Goal: Communication & Community: Answer question/provide support

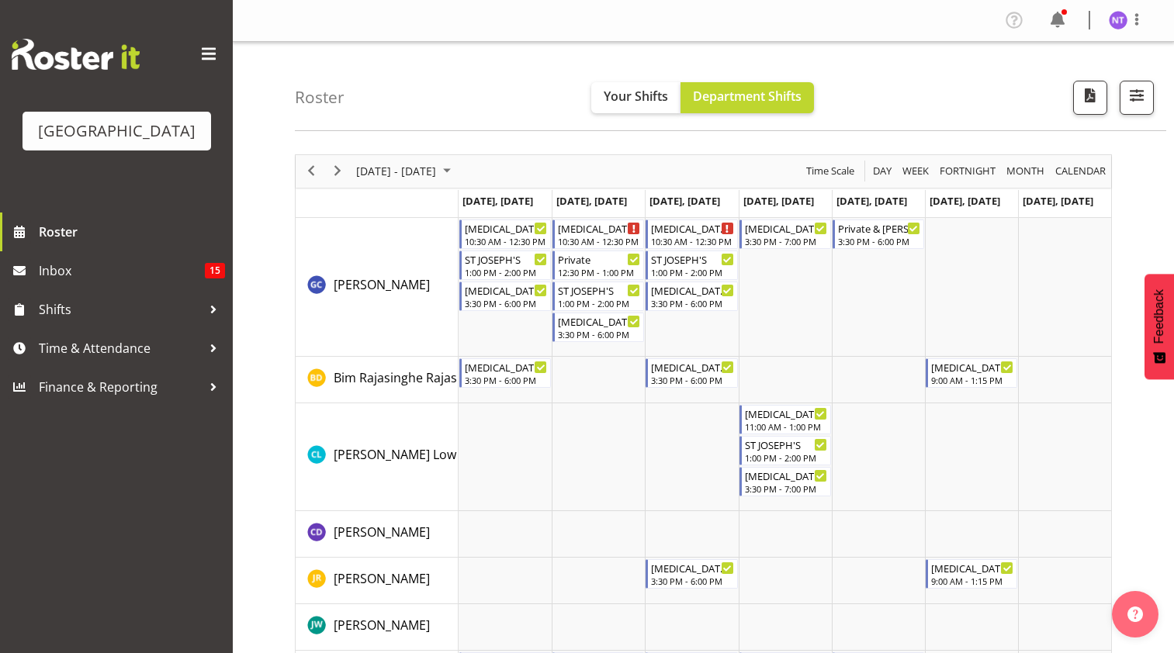
scroll to position [859, 0]
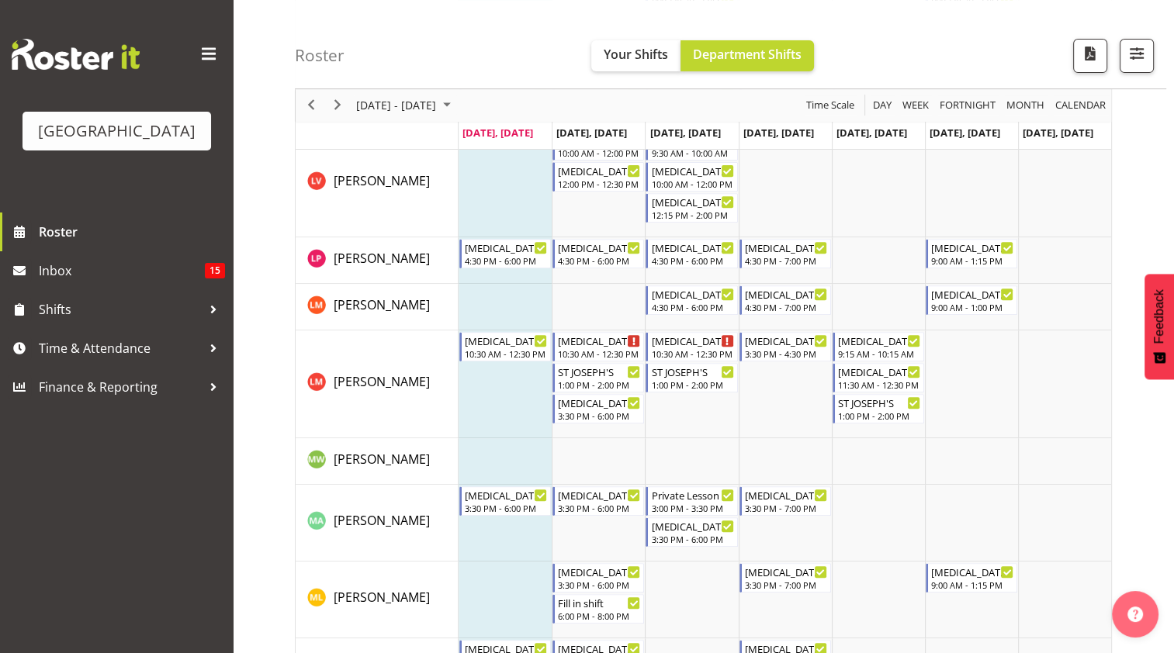
scroll to position [569, 0]
click at [1136, 48] on span "button" at bounding box center [1137, 53] width 20 height 20
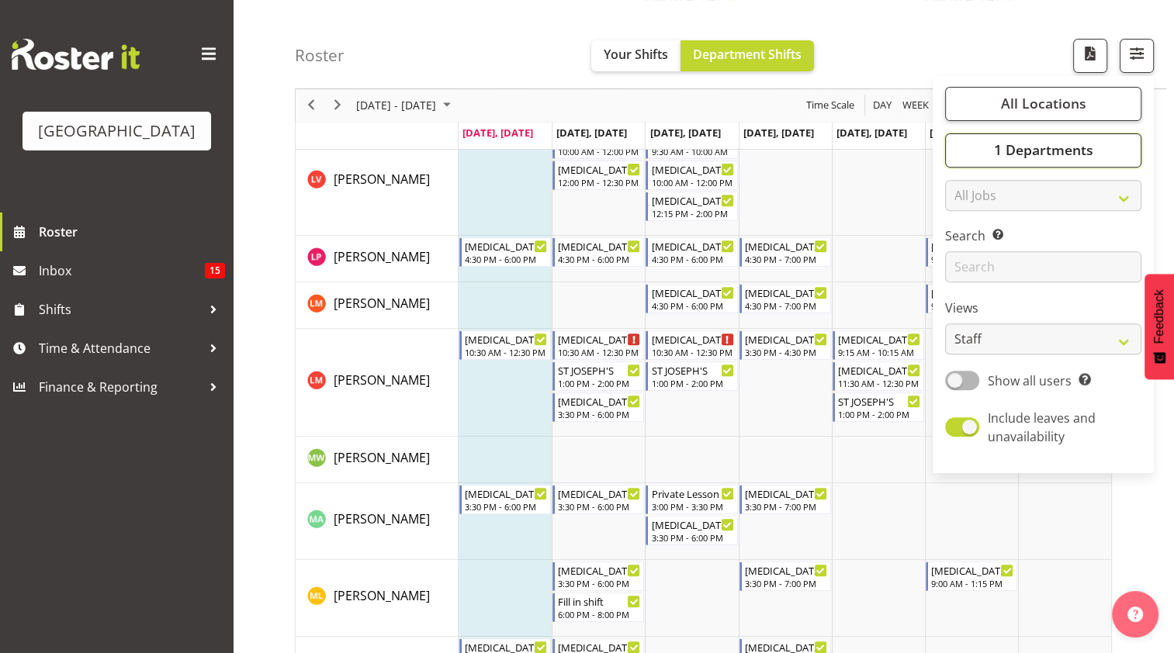
click at [1123, 144] on button "1 Departments" at bounding box center [1043, 150] width 196 height 34
click at [1151, 64] on button "button" at bounding box center [1137, 56] width 34 height 34
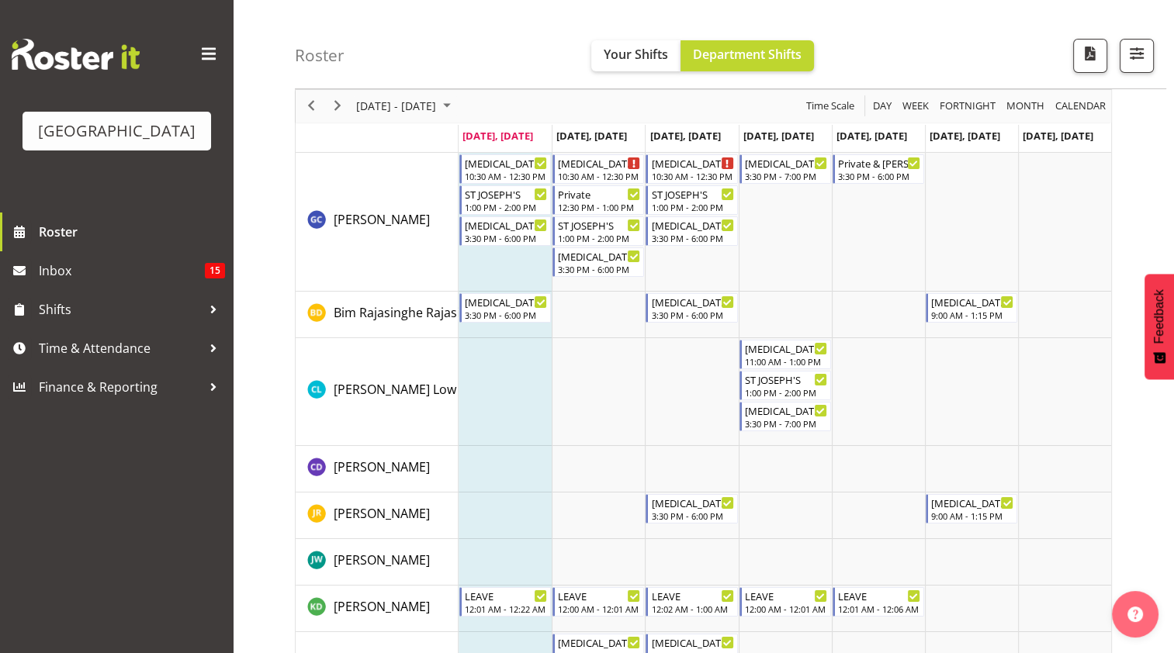
scroll to position [66, 0]
click at [1141, 57] on span "button" at bounding box center [1137, 53] width 20 height 20
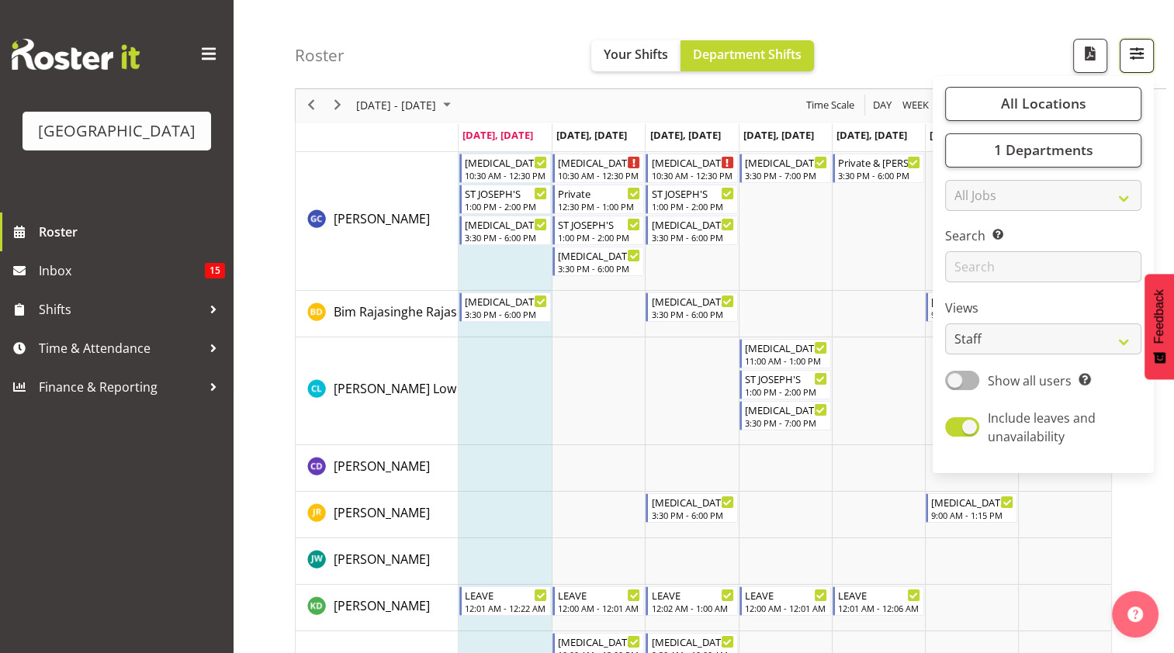
click at [1147, 54] on button "button" at bounding box center [1137, 56] width 34 height 34
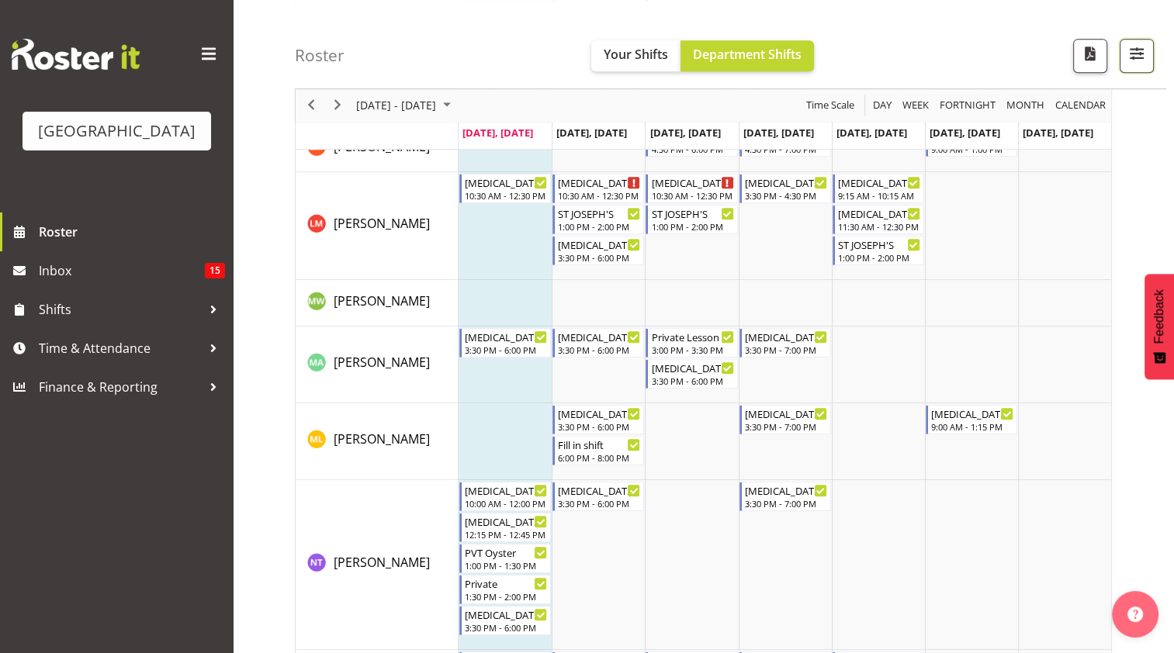
scroll to position [737, 0]
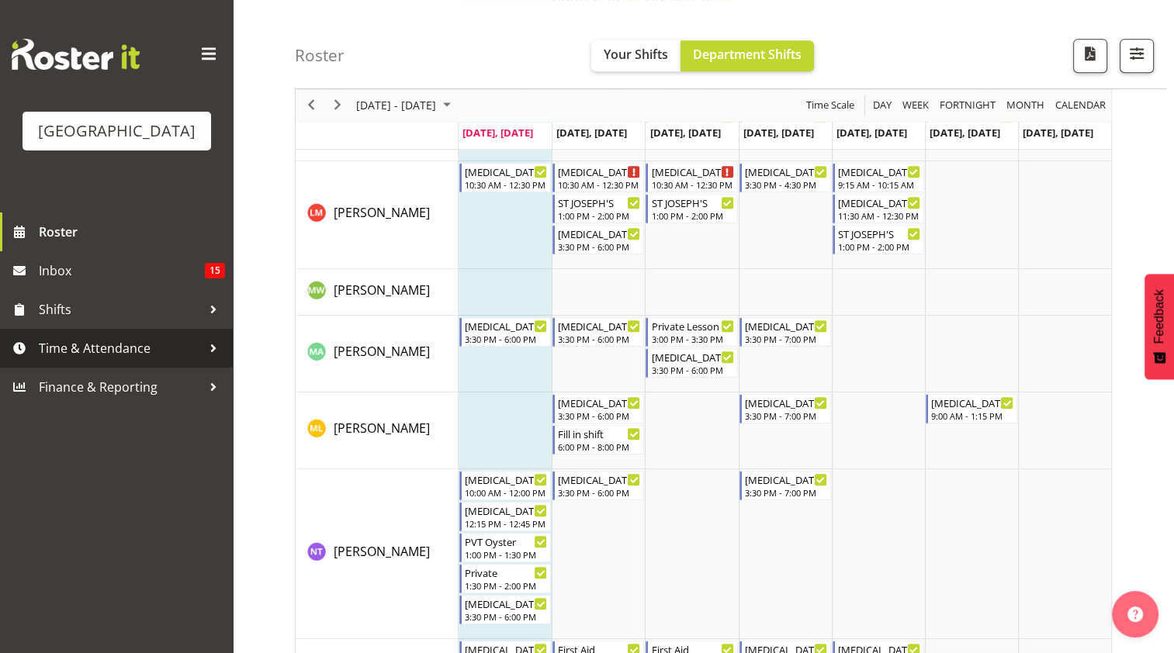
click at [219, 352] on div at bounding box center [213, 348] width 23 height 23
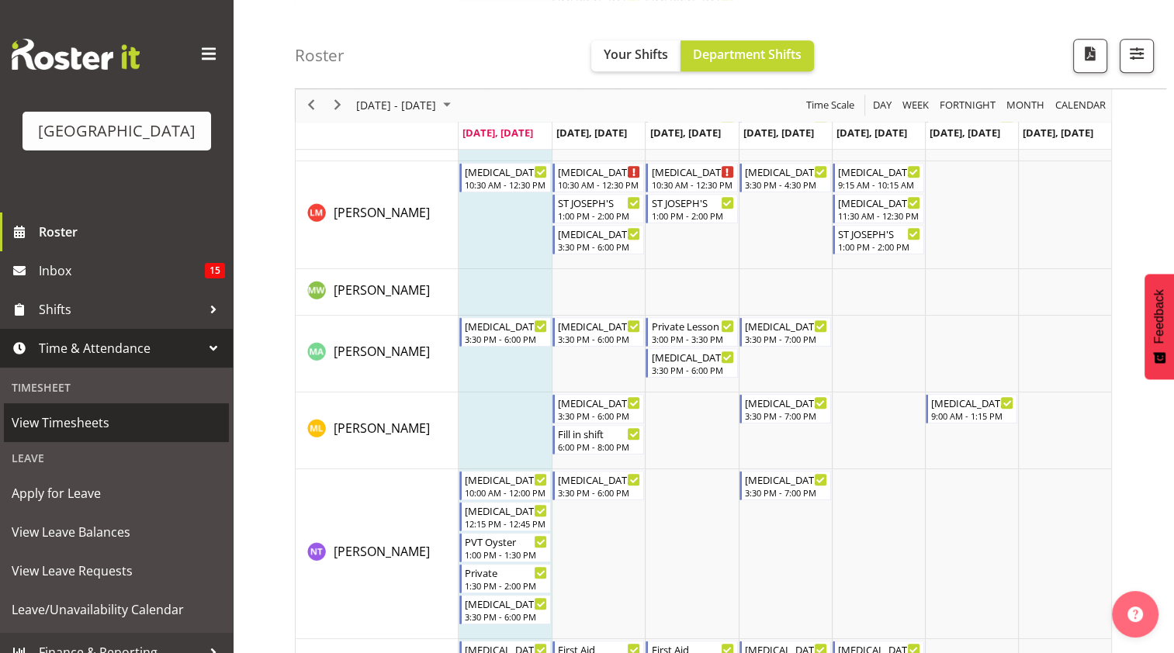
scroll to position [19, 0]
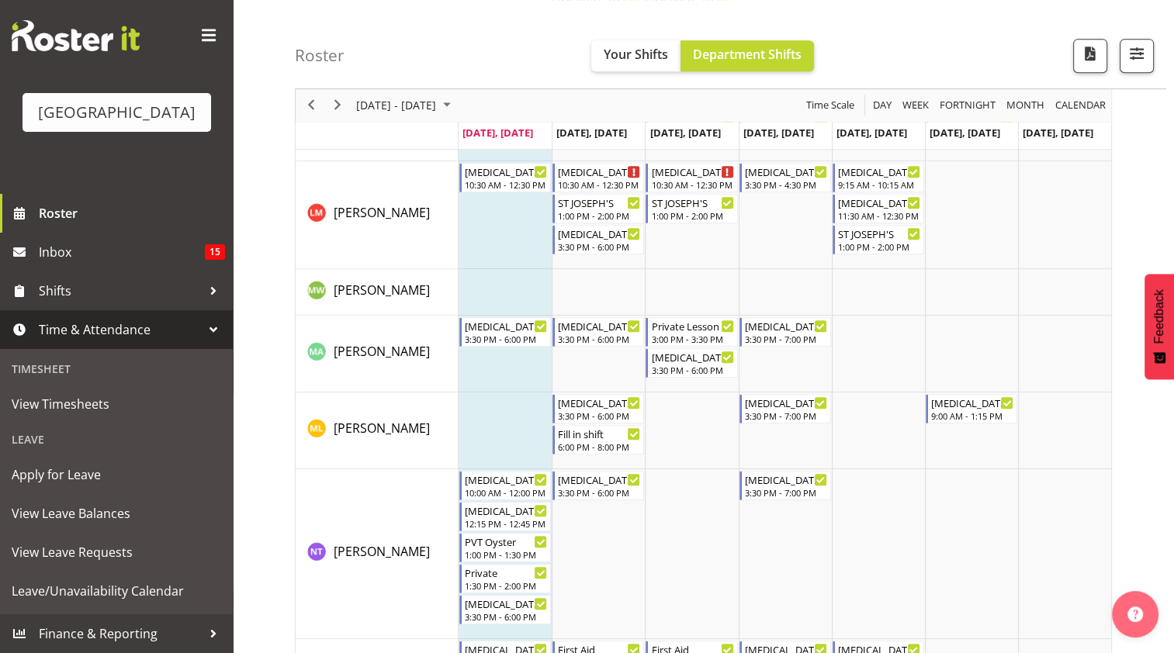
click at [202, 328] on div at bounding box center [213, 329] width 23 height 23
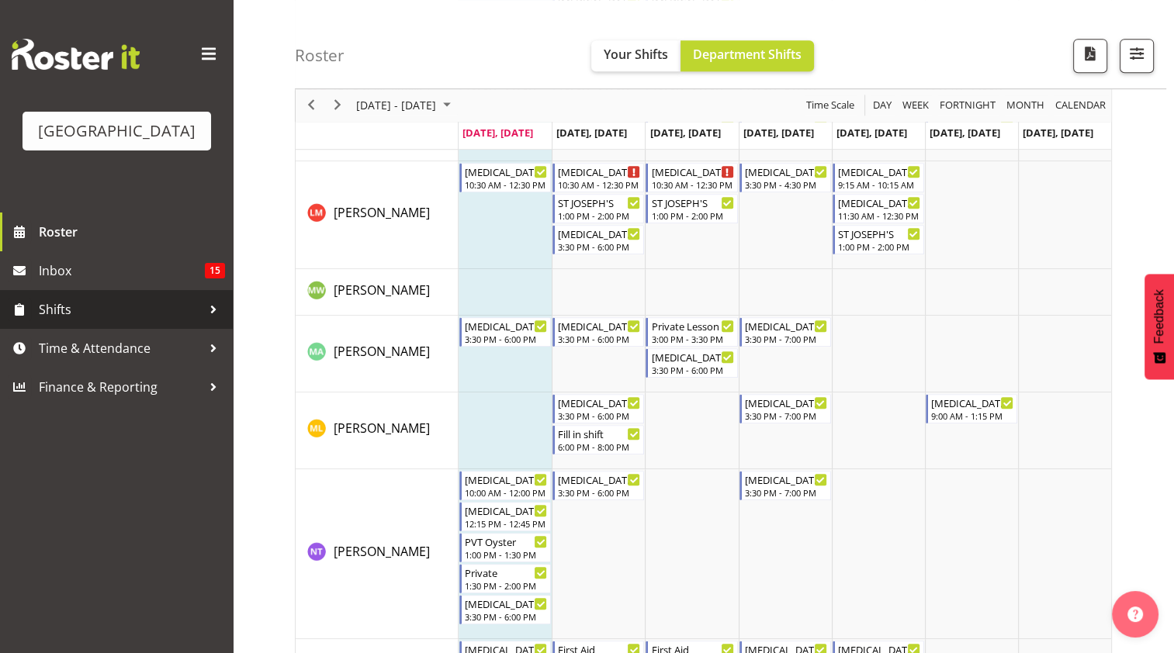
click at [209, 301] on div at bounding box center [213, 309] width 23 height 23
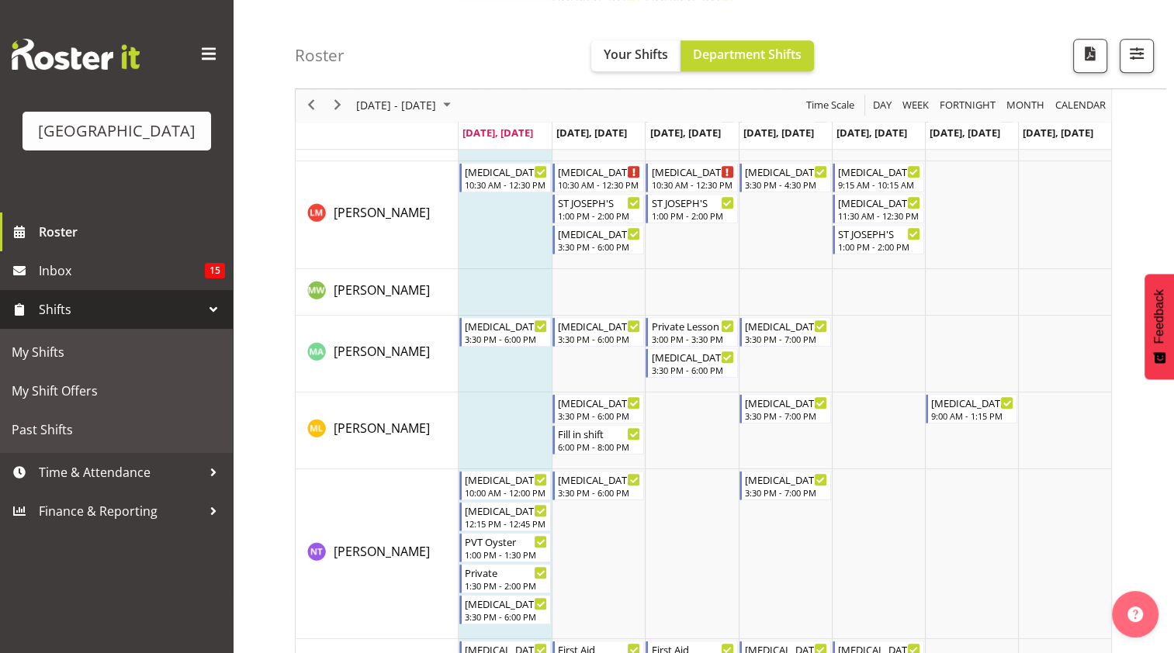
click at [209, 315] on div at bounding box center [213, 309] width 23 height 23
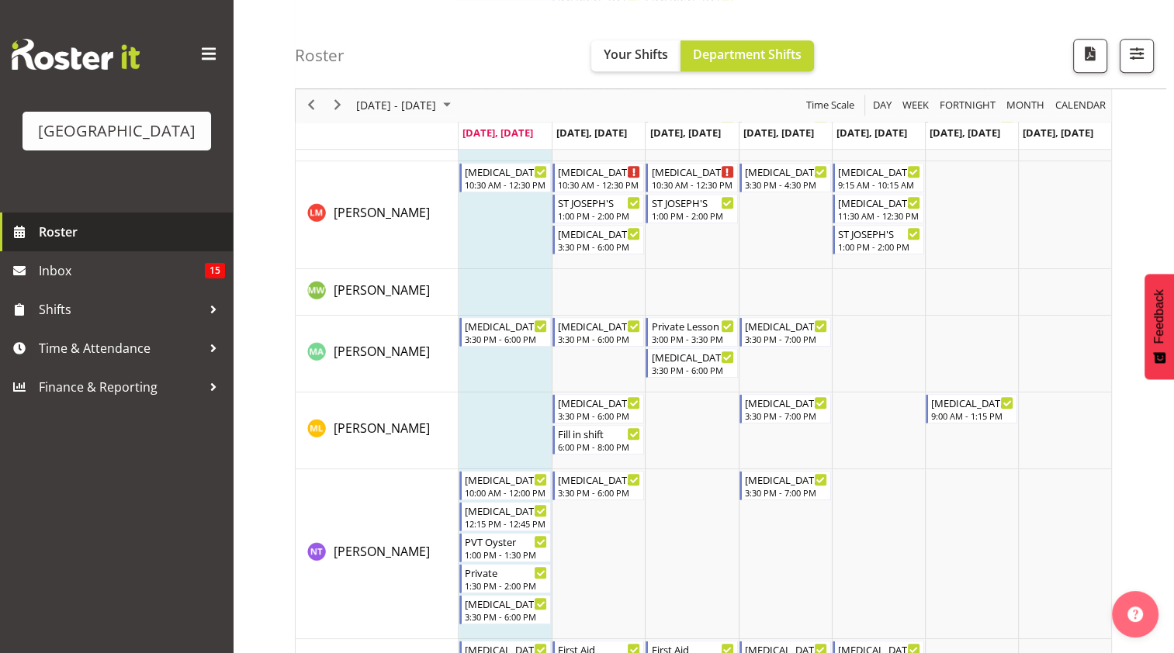
click at [173, 230] on span "Roster" at bounding box center [132, 231] width 186 height 23
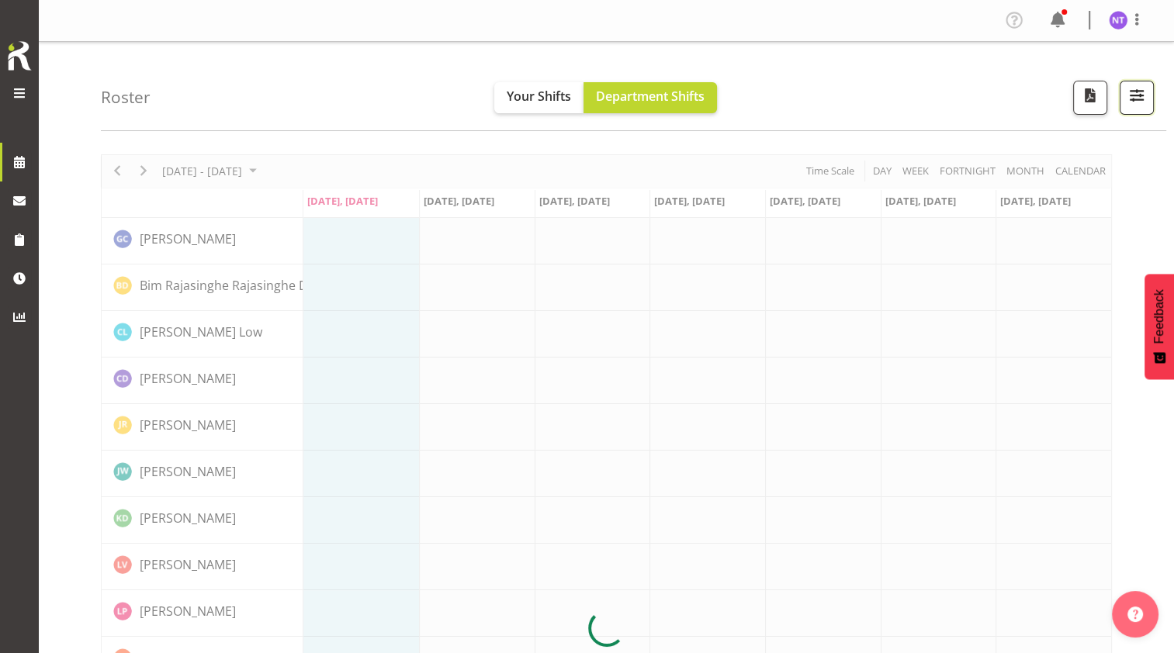
click at [1137, 102] on span "button" at bounding box center [1137, 95] width 20 height 20
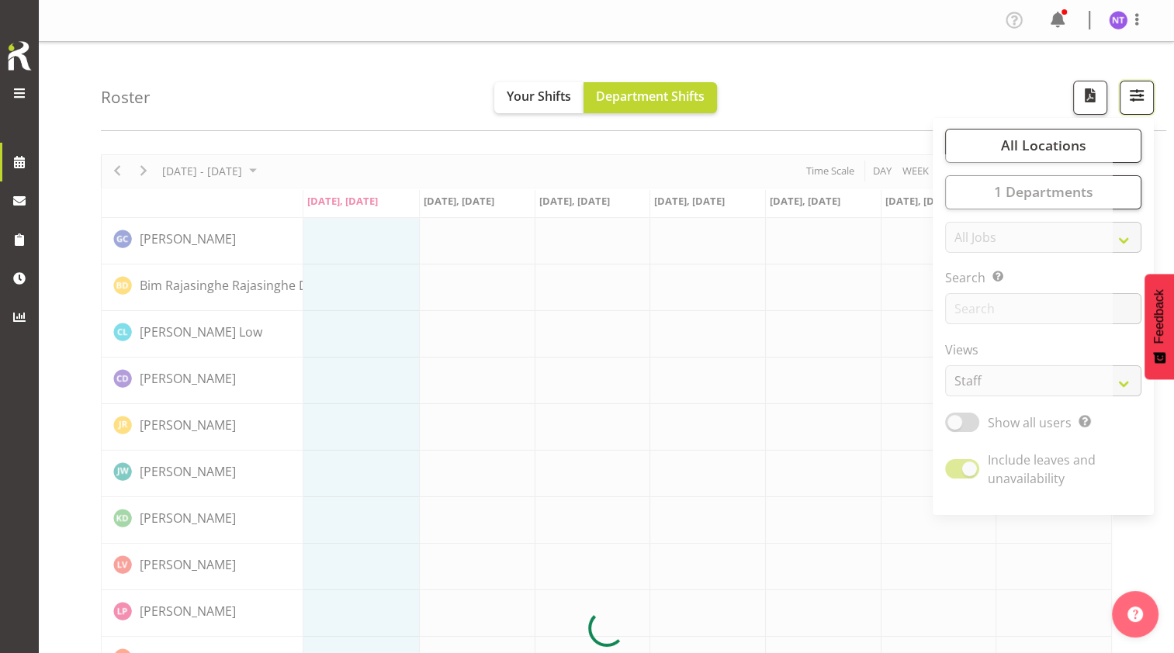
click at [1136, 95] on span "button" at bounding box center [1137, 95] width 20 height 20
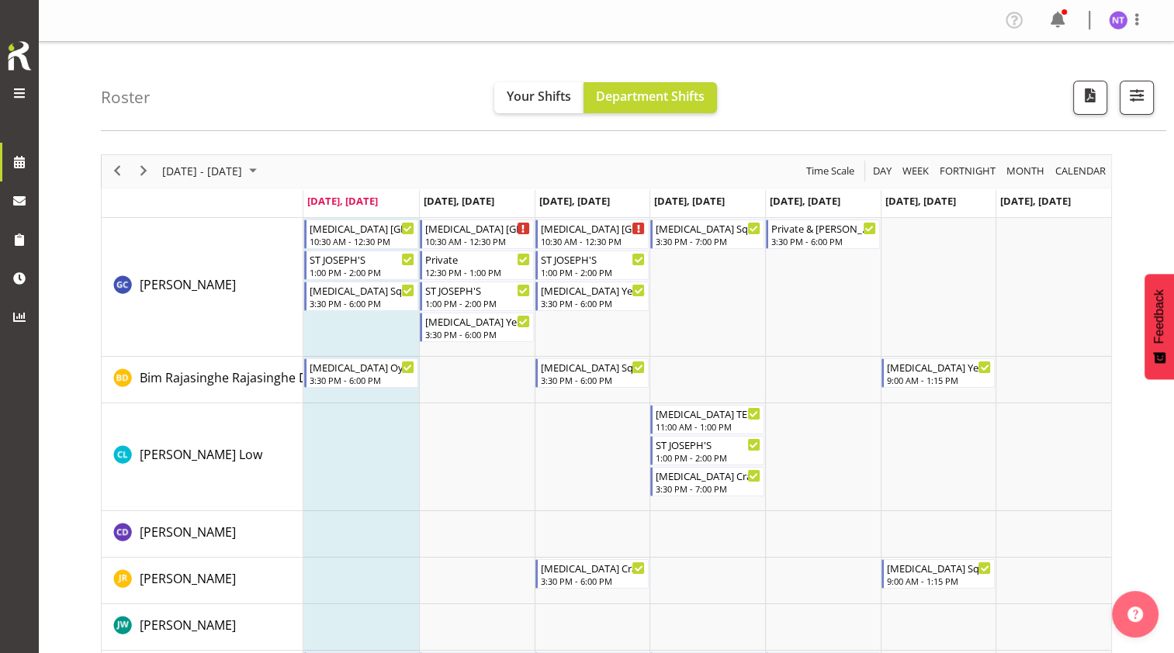
click at [11, 87] on span at bounding box center [19, 93] width 19 height 19
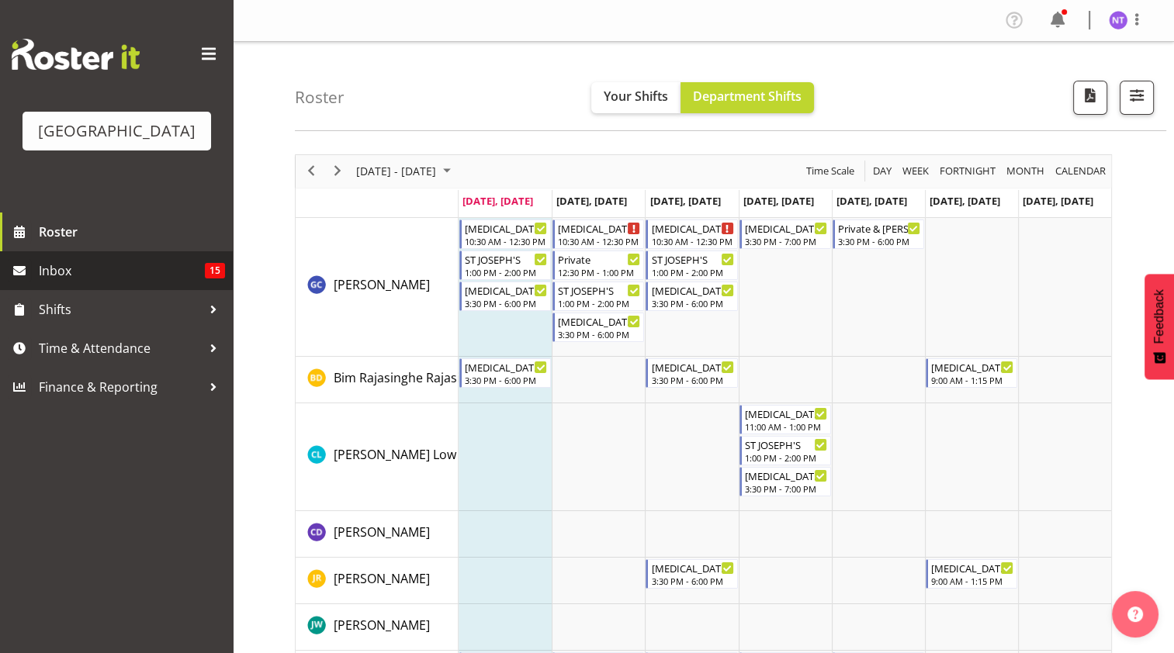
click at [127, 286] on link "Inbox 15" at bounding box center [116, 270] width 233 height 39
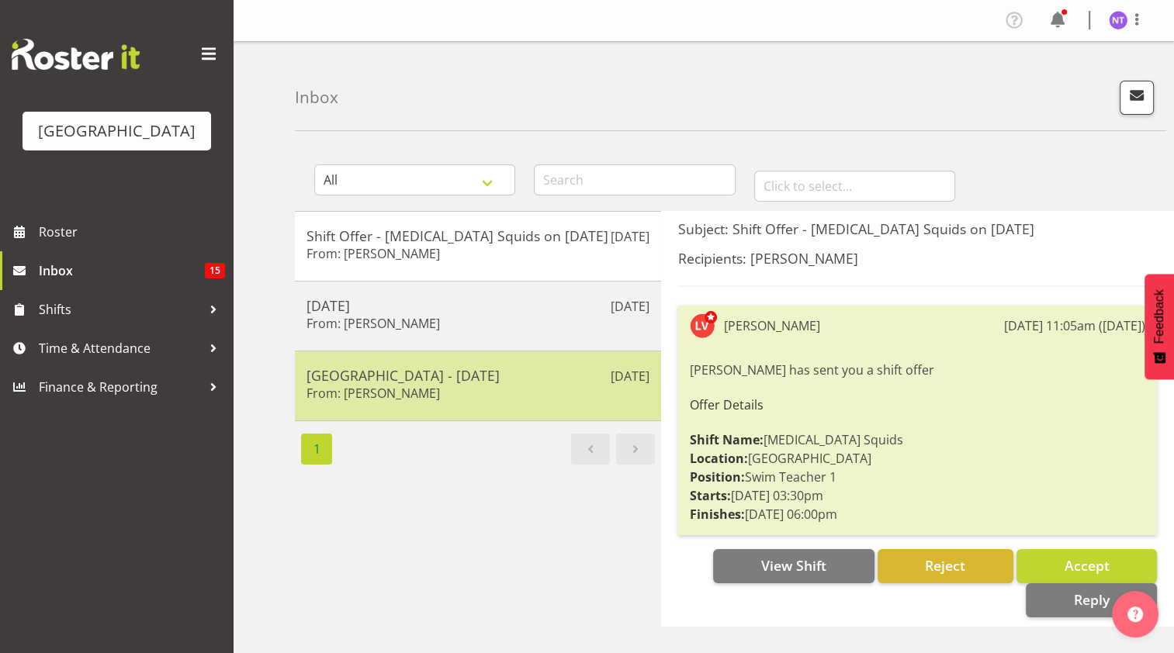
click at [570, 402] on div "[GEOGRAPHIC_DATA] - [DATE] From: [PERSON_NAME]" at bounding box center [477, 386] width 343 height 38
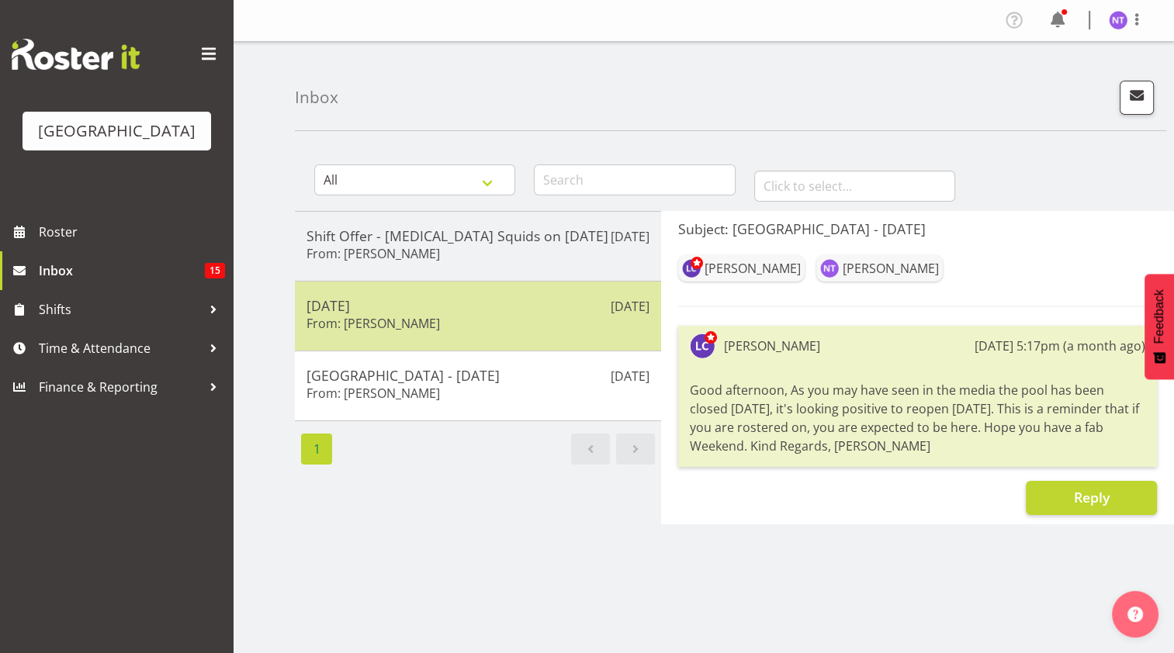
click at [445, 329] on div "[DATE] From: [PERSON_NAME]" at bounding box center [477, 316] width 343 height 38
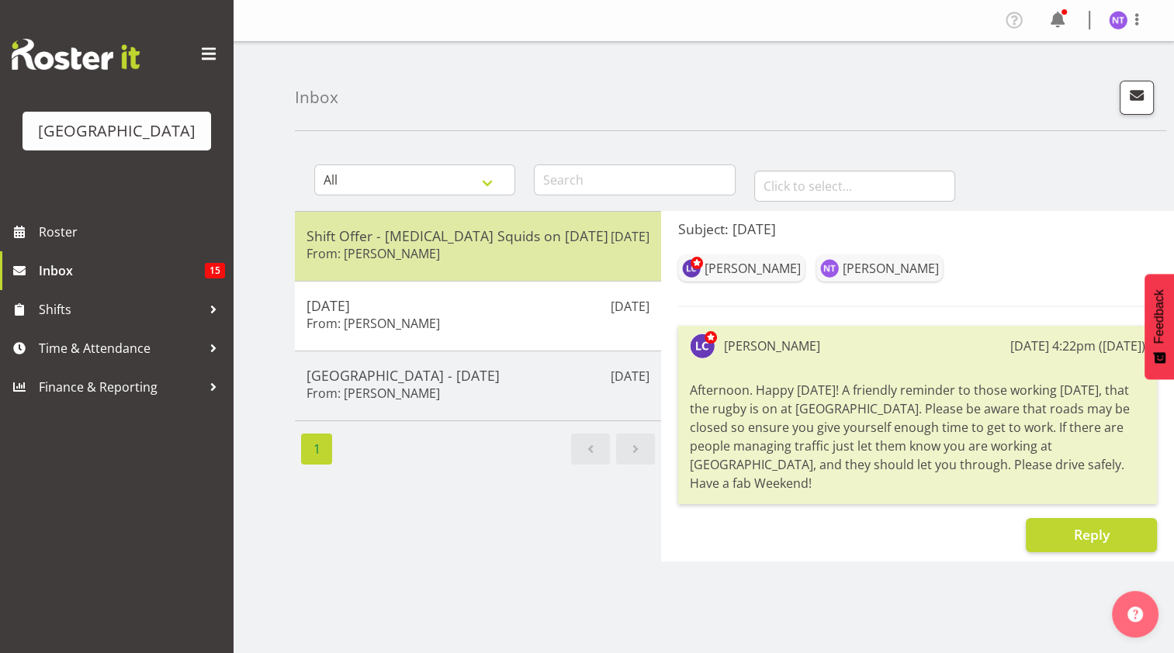
click at [466, 237] on h5 "Shift Offer - [MEDICAL_DATA] Squids on [DATE]" at bounding box center [477, 235] width 343 height 17
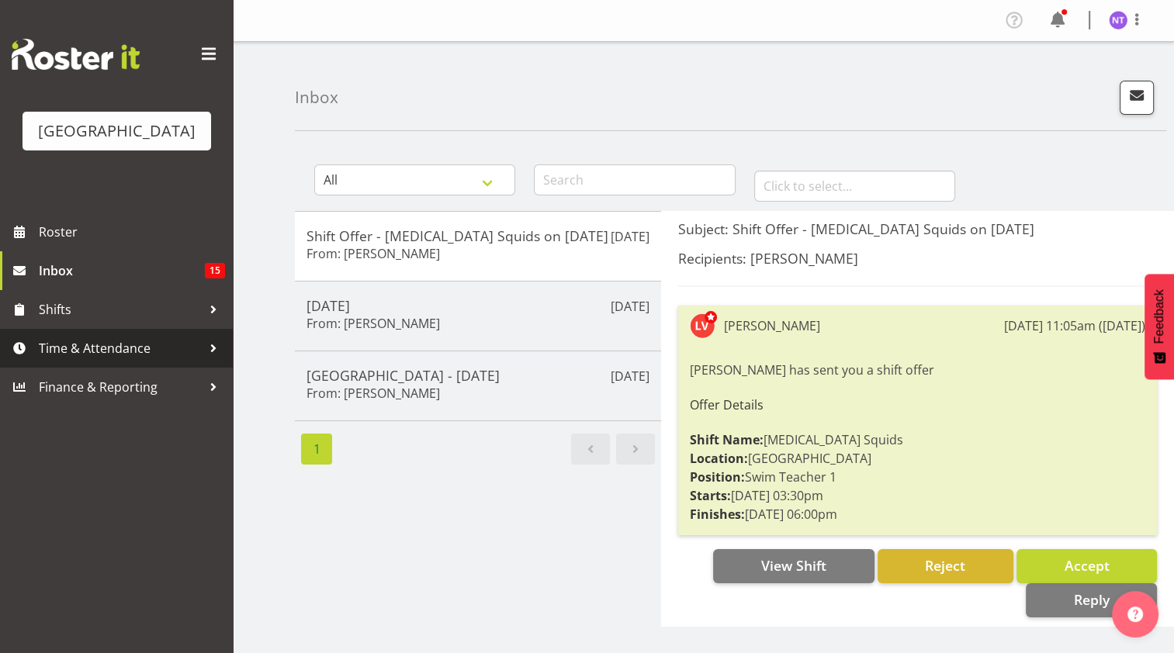
click at [218, 351] on div at bounding box center [213, 348] width 23 height 23
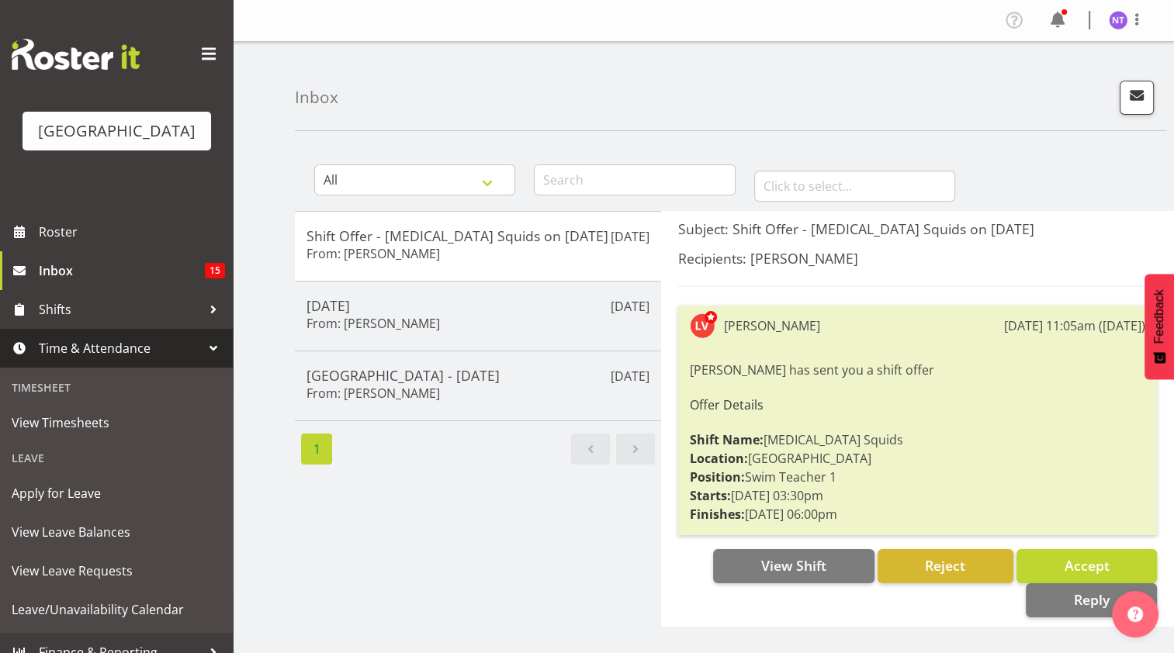
scroll to position [19, 0]
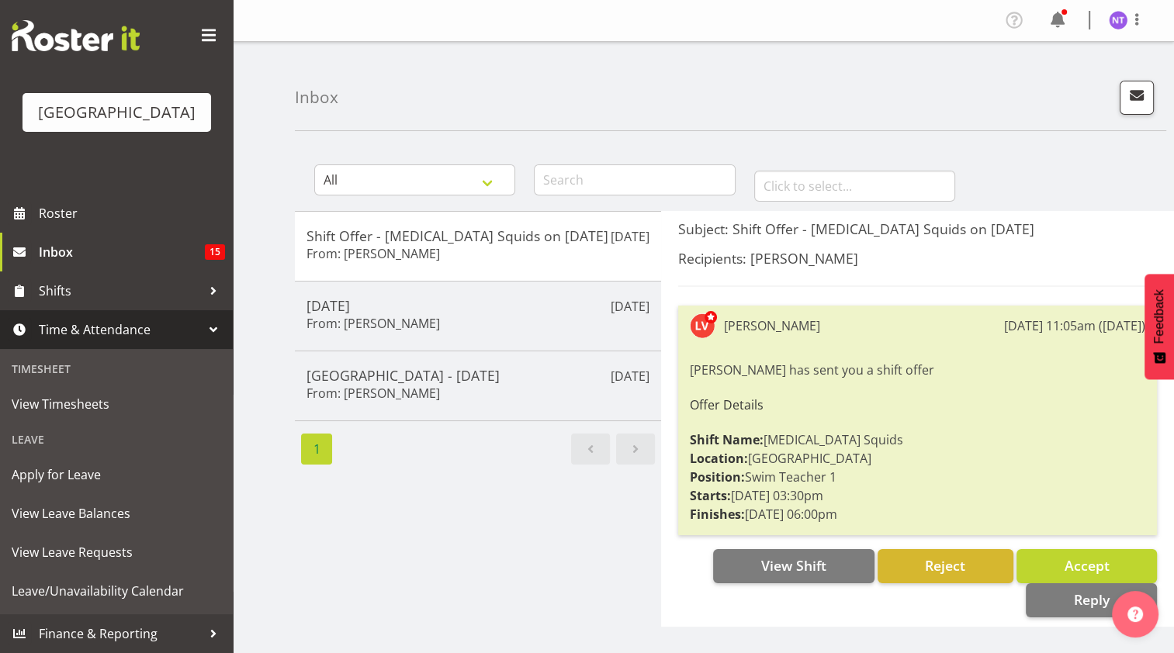
click at [213, 323] on div at bounding box center [213, 329] width 23 height 23
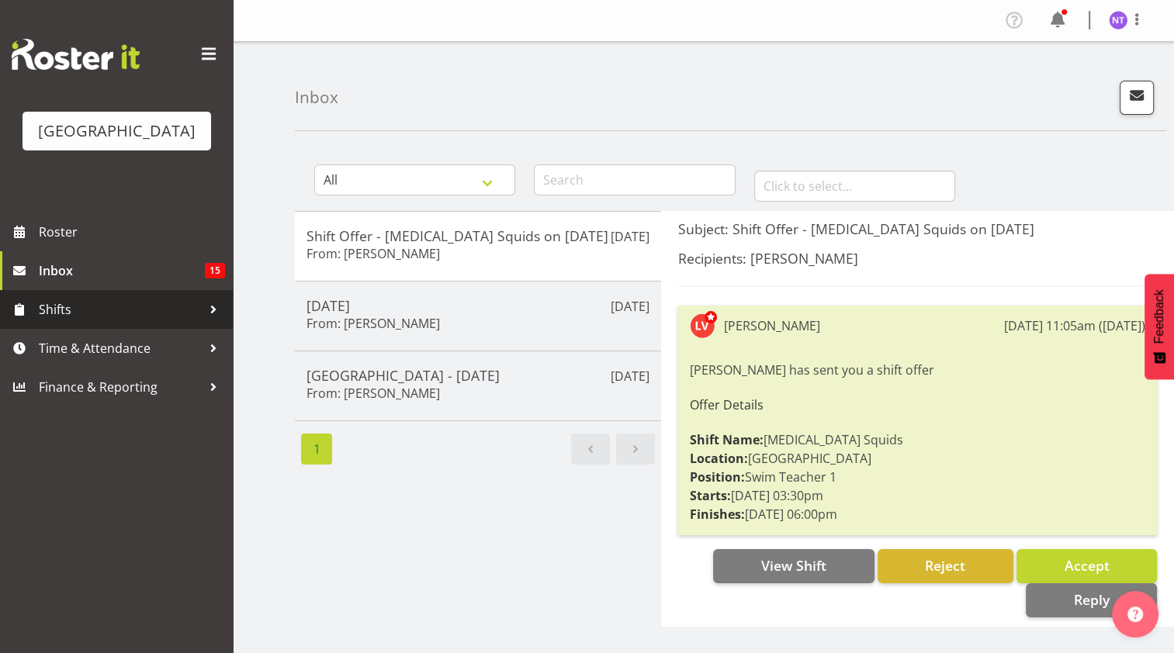
click at [219, 318] on div at bounding box center [213, 309] width 23 height 23
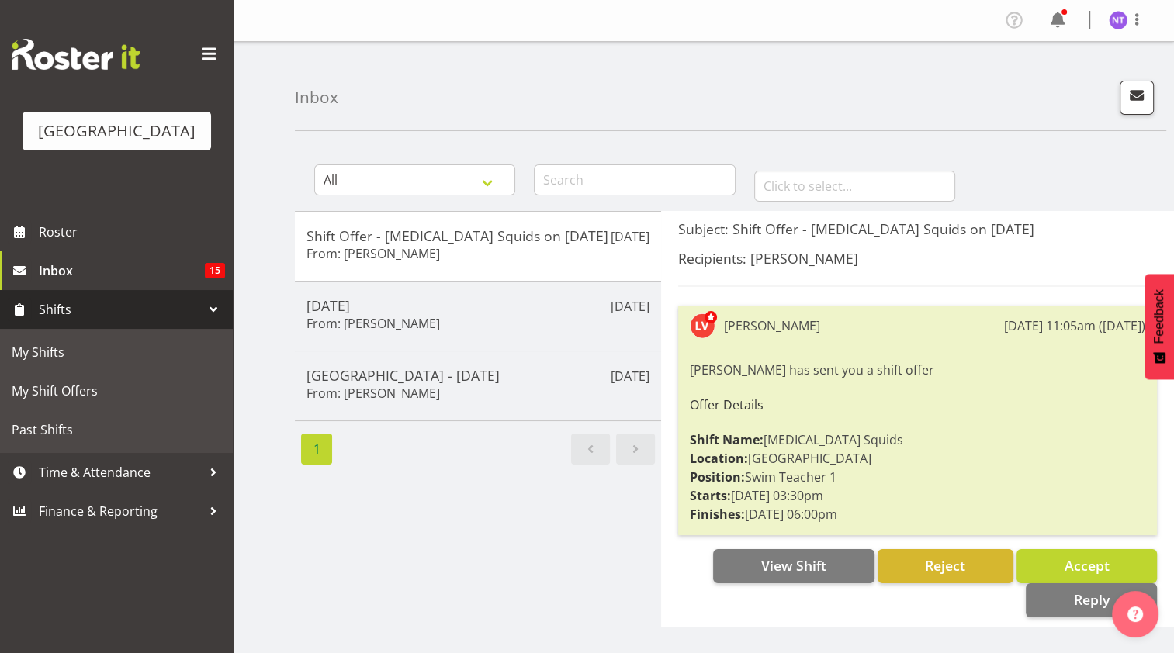
click at [216, 316] on div at bounding box center [213, 309] width 23 height 23
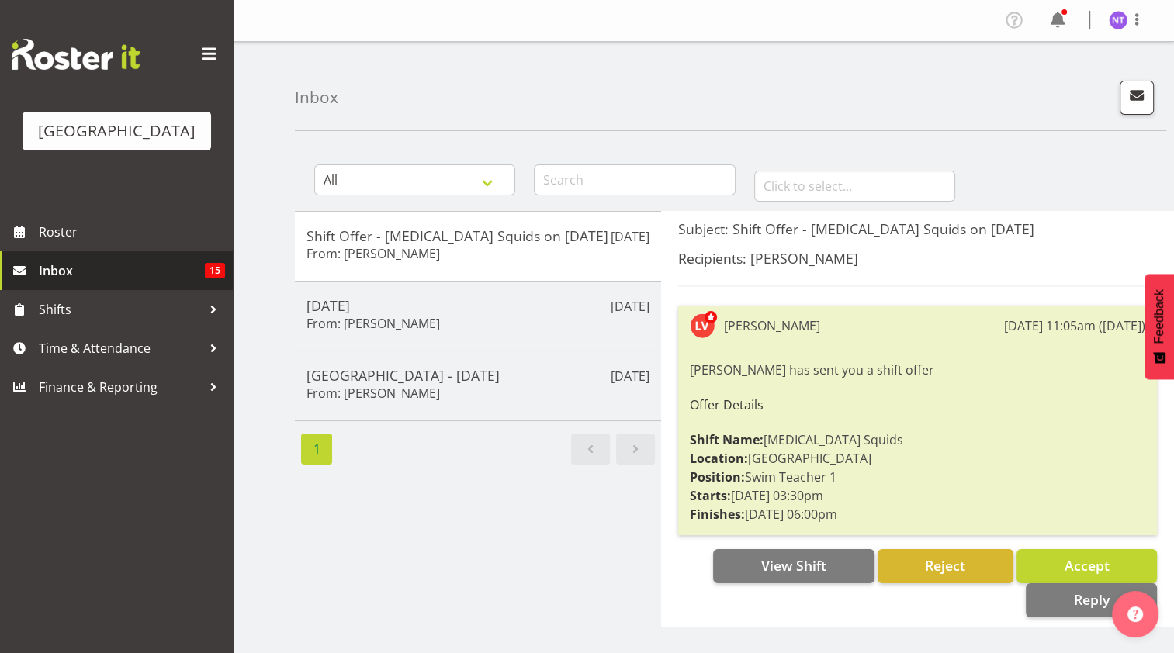
click at [188, 271] on span "Inbox" at bounding box center [122, 270] width 166 height 23
